Goal: Register for event/course

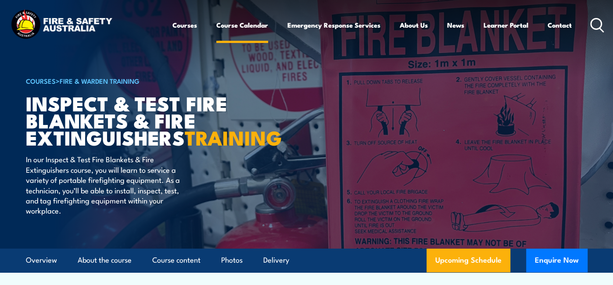
click at [252, 28] on link "Course Calendar" at bounding box center [242, 24] width 52 height 21
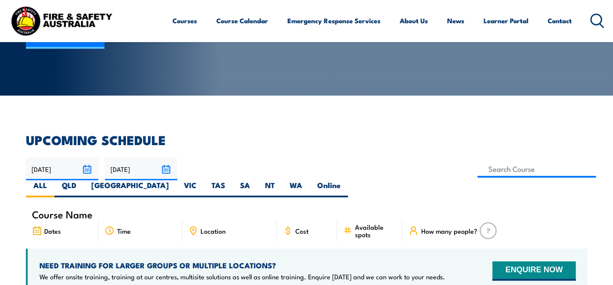
scroll to position [159, 0]
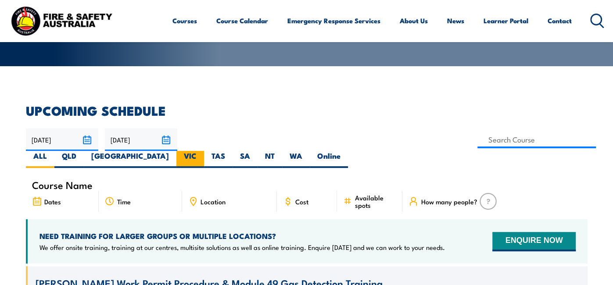
click at [204, 151] on label "VIC" at bounding box center [190, 159] width 28 height 17
click at [202, 151] on input "VIC" at bounding box center [200, 154] width 6 height 6
radio input "true"
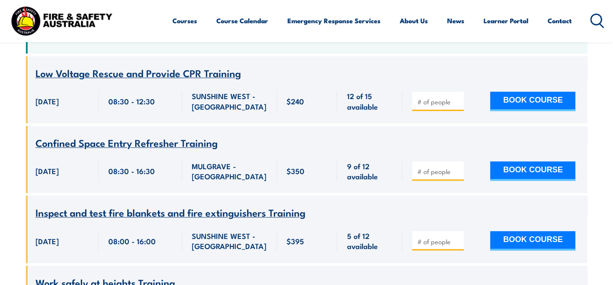
scroll to position [390, 0]
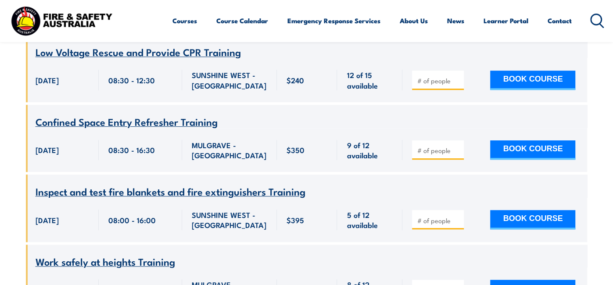
click at [114, 184] on span "Inspect and test fire blankets and fire extinguishers Training" at bounding box center [171, 191] width 270 height 15
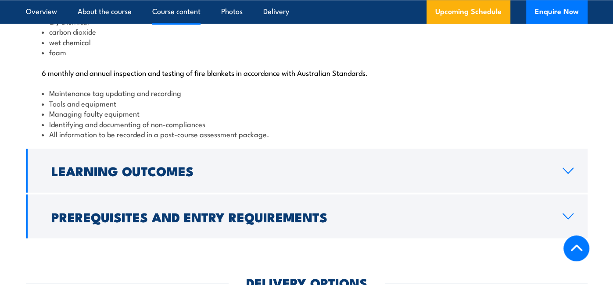
scroll to position [958, 0]
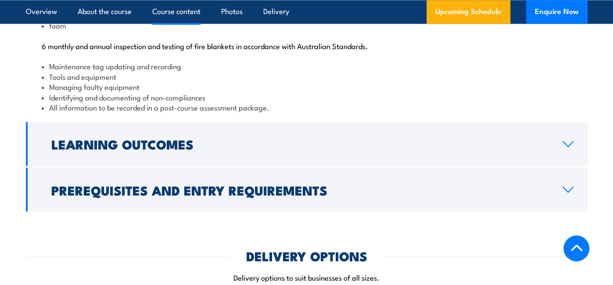
click at [184, 150] on h2 "Learning Outcomes" at bounding box center [299, 143] width 497 height 11
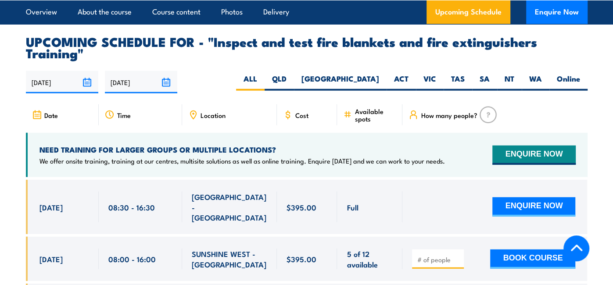
scroll to position [1415, 0]
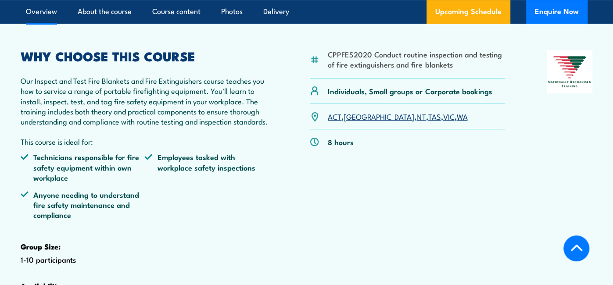
scroll to position [254, 0]
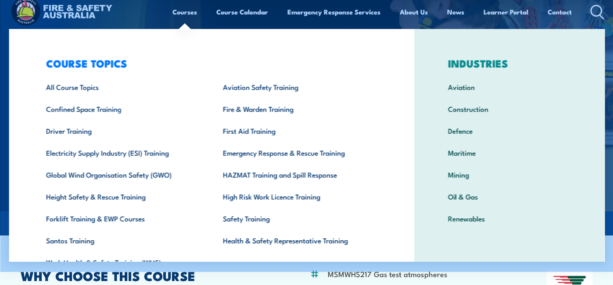
scroll to position [14, 0]
